Goal: Task Accomplishment & Management: Use online tool/utility

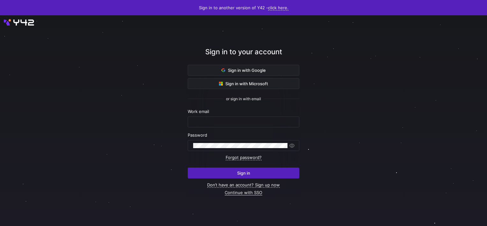
click at [248, 193] on link "Continue with SSO" at bounding box center [244, 192] width 38 height 5
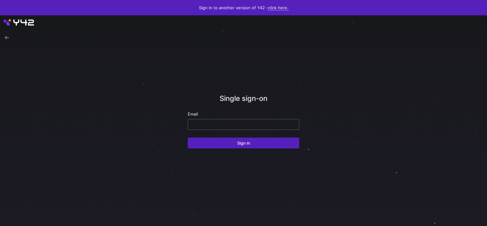
click at [212, 122] on input "email" at bounding box center [243, 124] width 101 height 5
type input "[PERSON_NAME][EMAIL_ADDRESS][DOMAIN_NAME]"
click at [188, 137] on button "Sign in" at bounding box center [243, 142] width 111 height 11
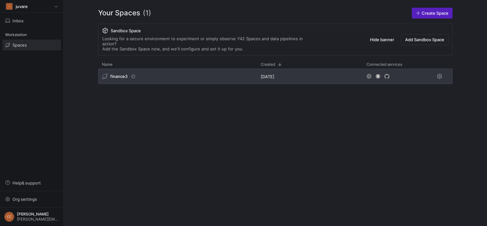
click at [117, 74] on span "finance3" at bounding box center [118, 76] width 17 height 5
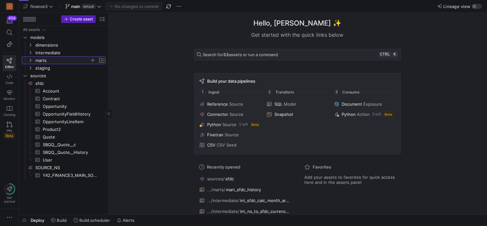
click at [30, 61] on icon "Press SPACE to select this row." at bounding box center [30, 60] width 4 height 4
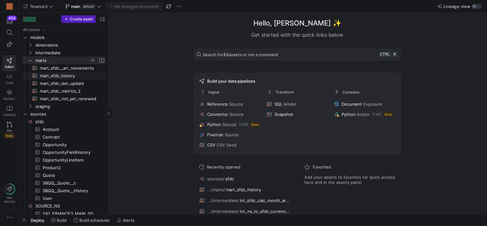
click at [47, 75] on span "mart_sfdc_history​​​​​​​​​​" at bounding box center [69, 75] width 59 height 7
